Goal: Transaction & Acquisition: Download file/media

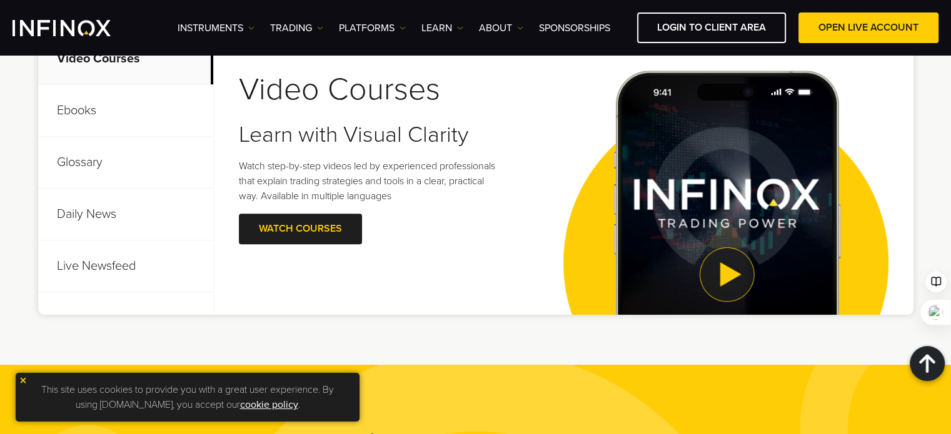
scroll to position [500, 0]
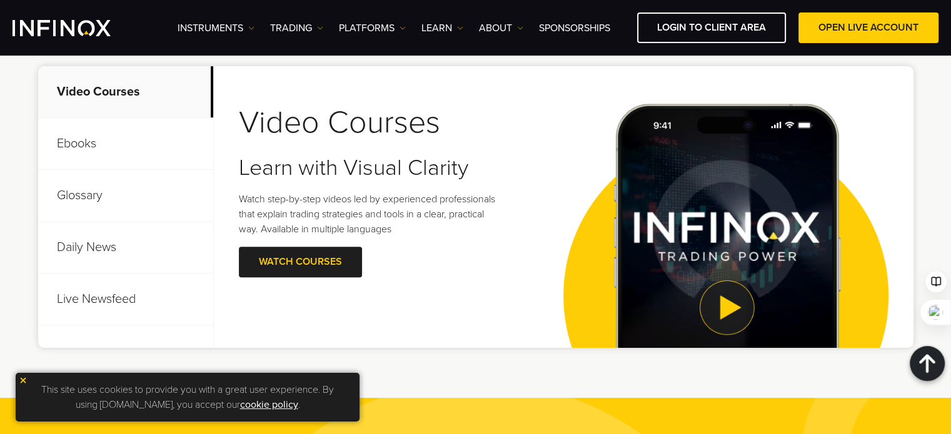
click at [77, 145] on p "Ebooks" at bounding box center [125, 144] width 175 height 52
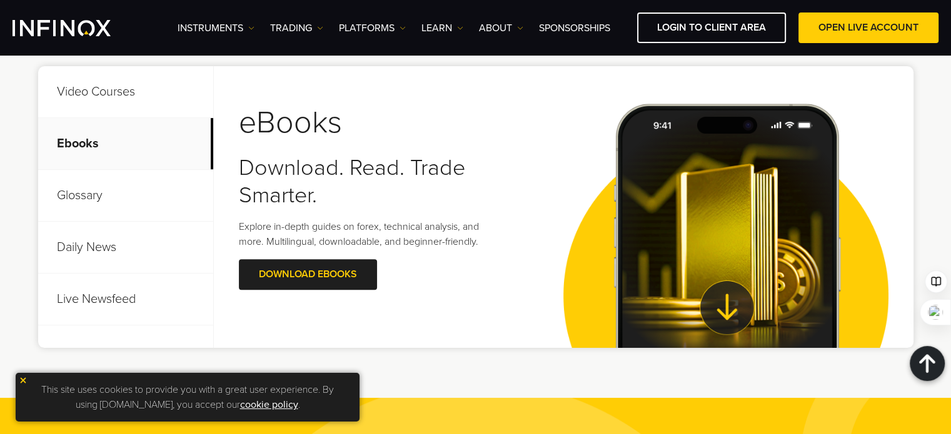
scroll to position [0, 0]
click at [323, 282] on link "Download Ebooks" at bounding box center [308, 274] width 138 height 31
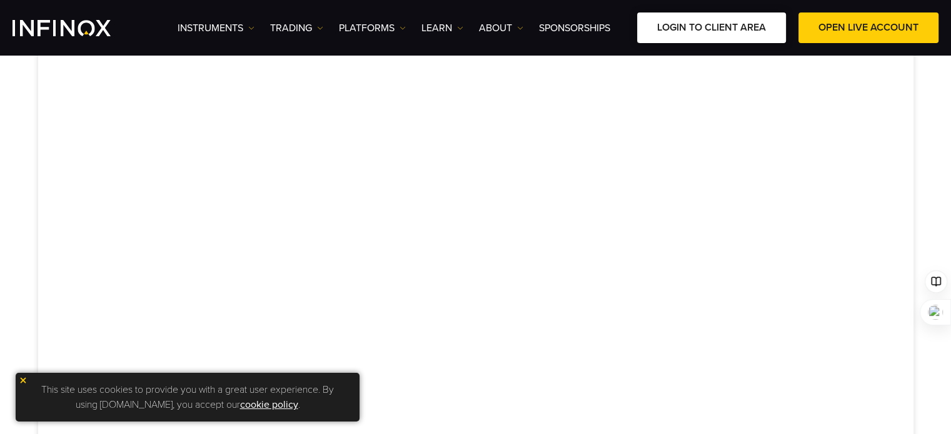
scroll to position [313, 0]
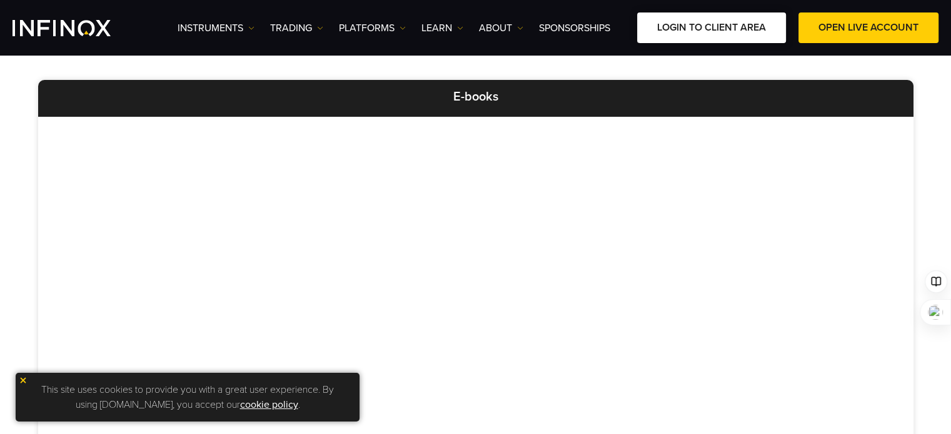
click at [729, 29] on link "LOGIN TO CLIENT AREA" at bounding box center [711, 28] width 149 height 31
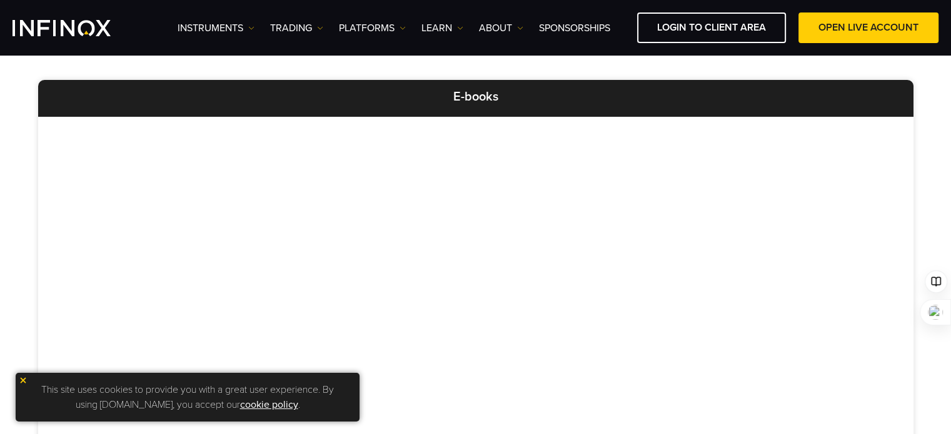
scroll to position [0, 0]
